Goal: Task Accomplishment & Management: Manage account settings

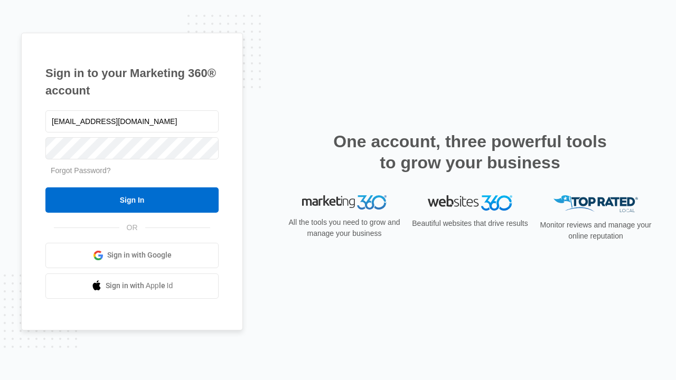
type input "[EMAIL_ADDRESS][DOMAIN_NAME]"
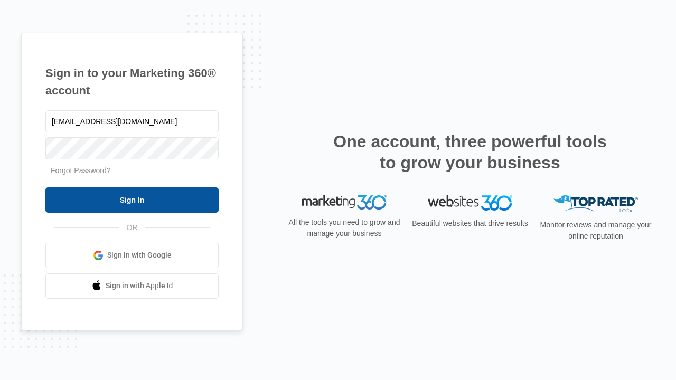
click at [132, 200] on input "Sign In" at bounding box center [131, 199] width 173 height 25
